Goal: Find specific page/section: Find specific page/section

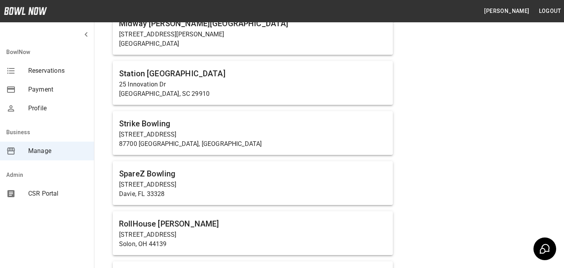
scroll to position [610, 0]
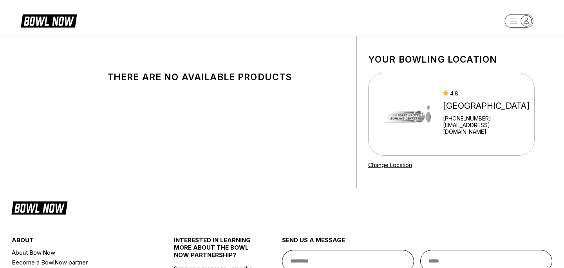
click at [262, 77] on div "There are no available products" at bounding box center [199, 77] width 243 height 11
click at [262, 78] on div "There are no available products" at bounding box center [199, 77] width 243 height 11
click at [320, 78] on div "There are no available products" at bounding box center [199, 77] width 243 height 11
click at [300, 80] on div "There are no available products" at bounding box center [199, 77] width 243 height 11
